Goal: Complete application form

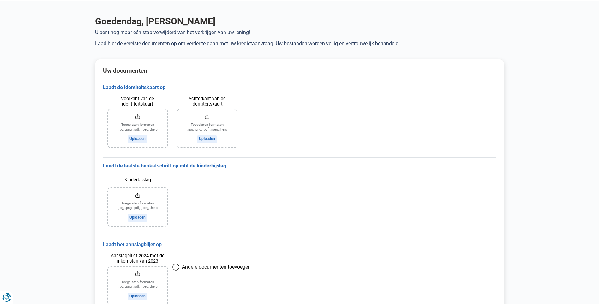
scroll to position [32, 0]
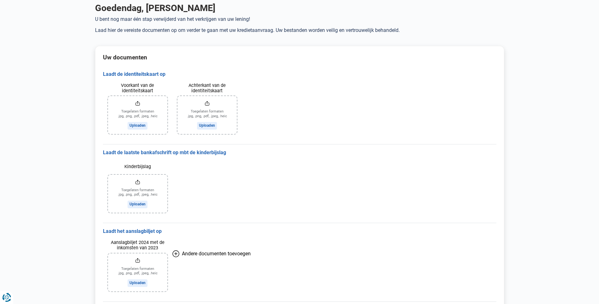
click at [137, 125] on input "Voorkant van de identiteitskaart" at bounding box center [137, 115] width 59 height 38
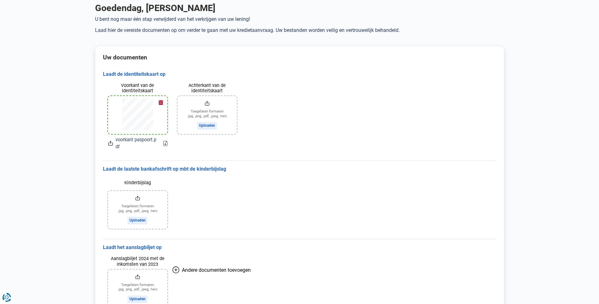
click at [209, 125] on input "Achterkant van de identiteitskaart" at bounding box center [206, 115] width 59 height 38
click at [136, 221] on input "Kinderbijslag" at bounding box center [137, 210] width 59 height 38
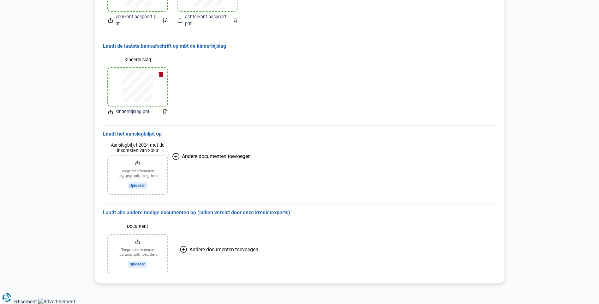
scroll to position [155, 0]
click at [142, 184] on input "Aanslagbiljet 2024 met de inkomsten van 2023" at bounding box center [137, 175] width 59 height 38
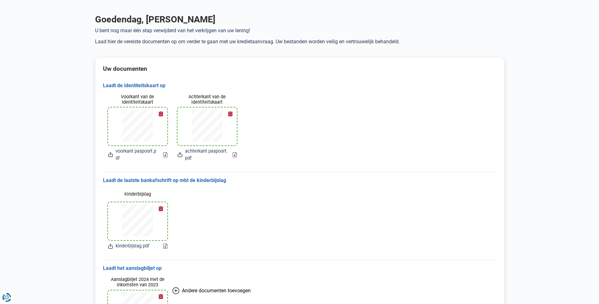
scroll to position [63, 0]
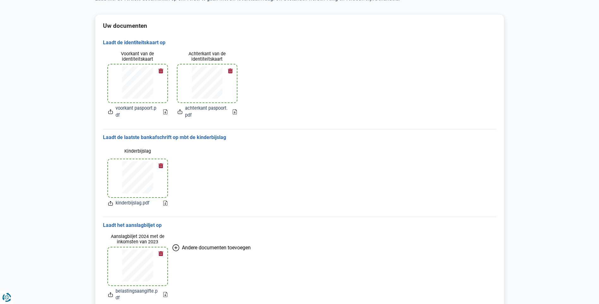
click at [236, 113] on icon at bounding box center [235, 111] width 4 height 5
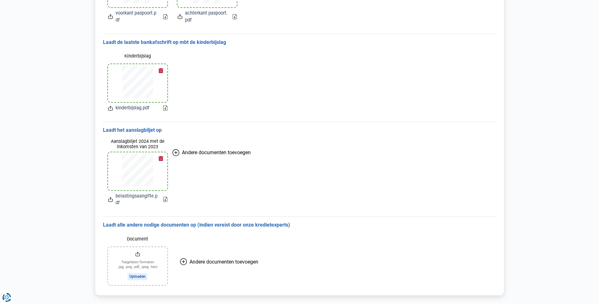
scroll to position [171, 0]
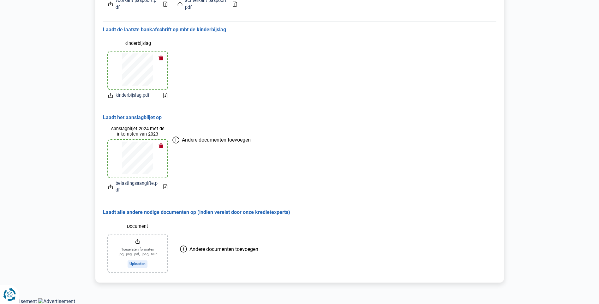
click at [9, 299] on icon "Renew consent" at bounding box center [9, 294] width 13 height 13
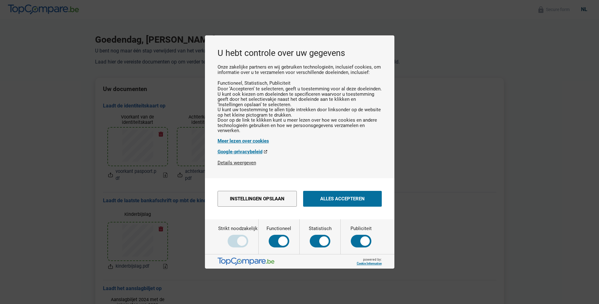
scroll to position [0, 0]
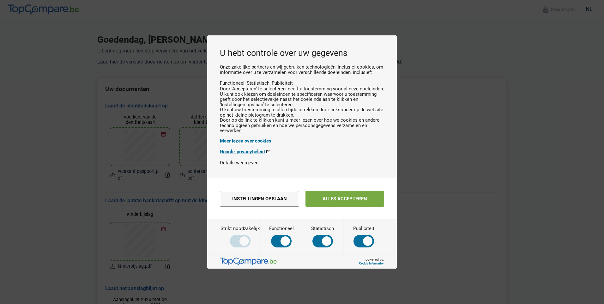
click at [353, 204] on button "Alles accepteren" at bounding box center [344, 199] width 79 height 16
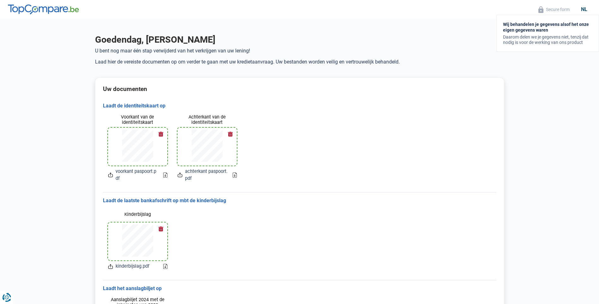
click at [551, 11] on button "Secure form" at bounding box center [553, 9] width 35 height 7
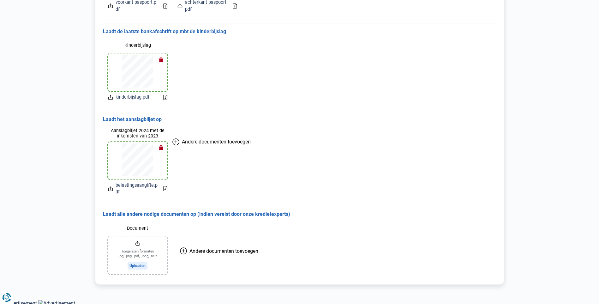
scroll to position [171, 0]
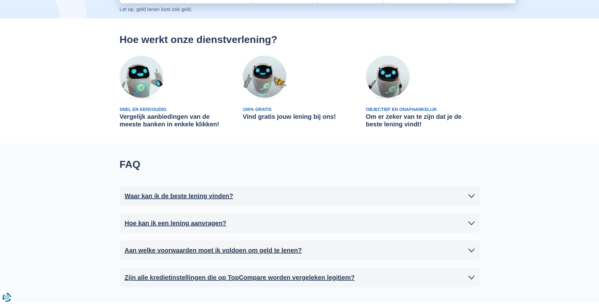
scroll to position [158, 0]
